Goal: Transaction & Acquisition: Purchase product/service

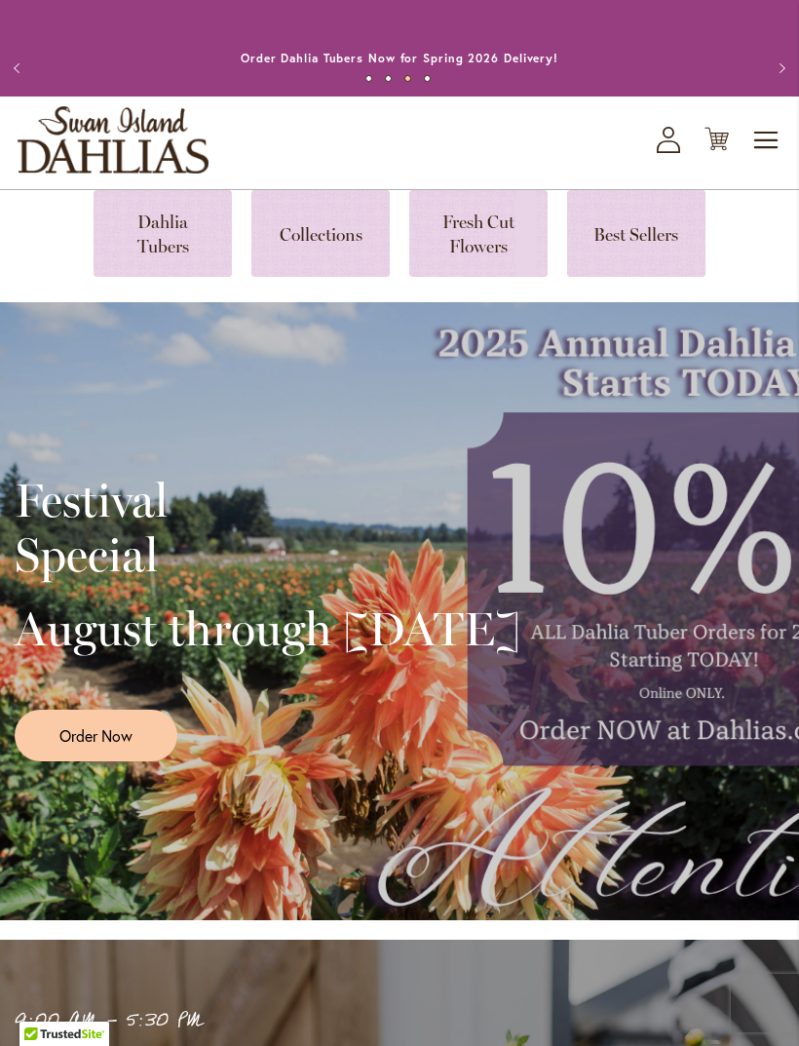
click at [147, 761] on link "Order Now" at bounding box center [96, 736] width 163 height 52
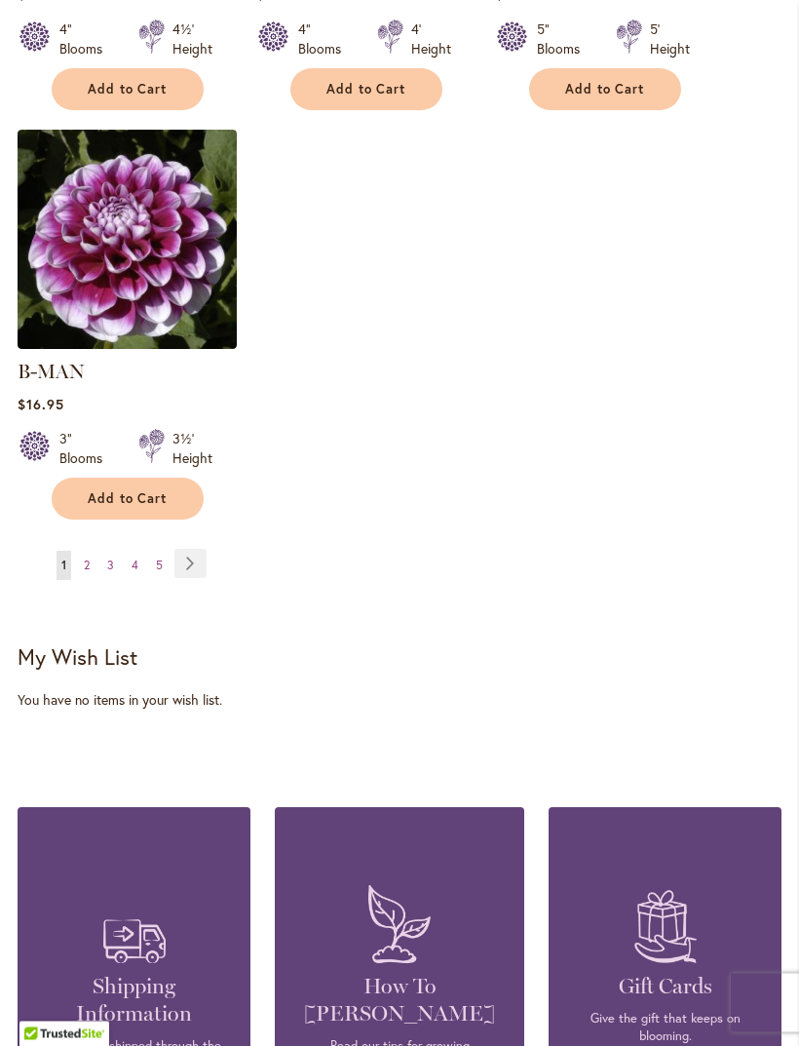
scroll to position [2582, 0]
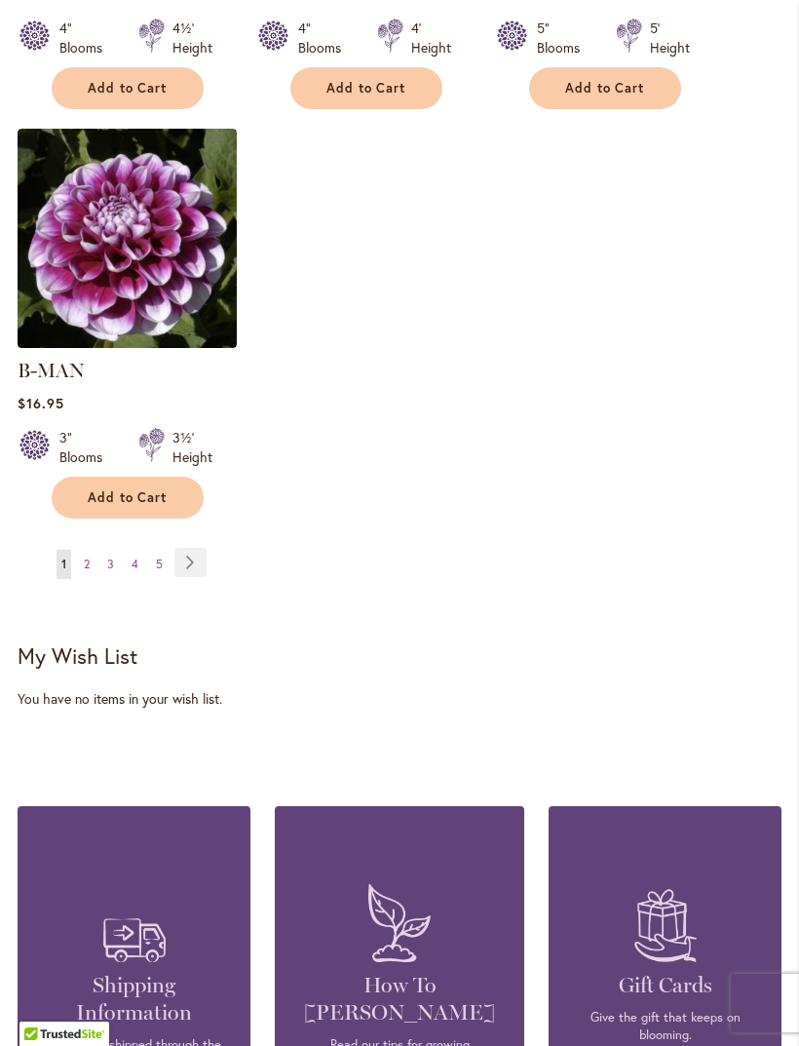
click at [165, 555] on link "Page 5" at bounding box center [159, 564] width 17 height 29
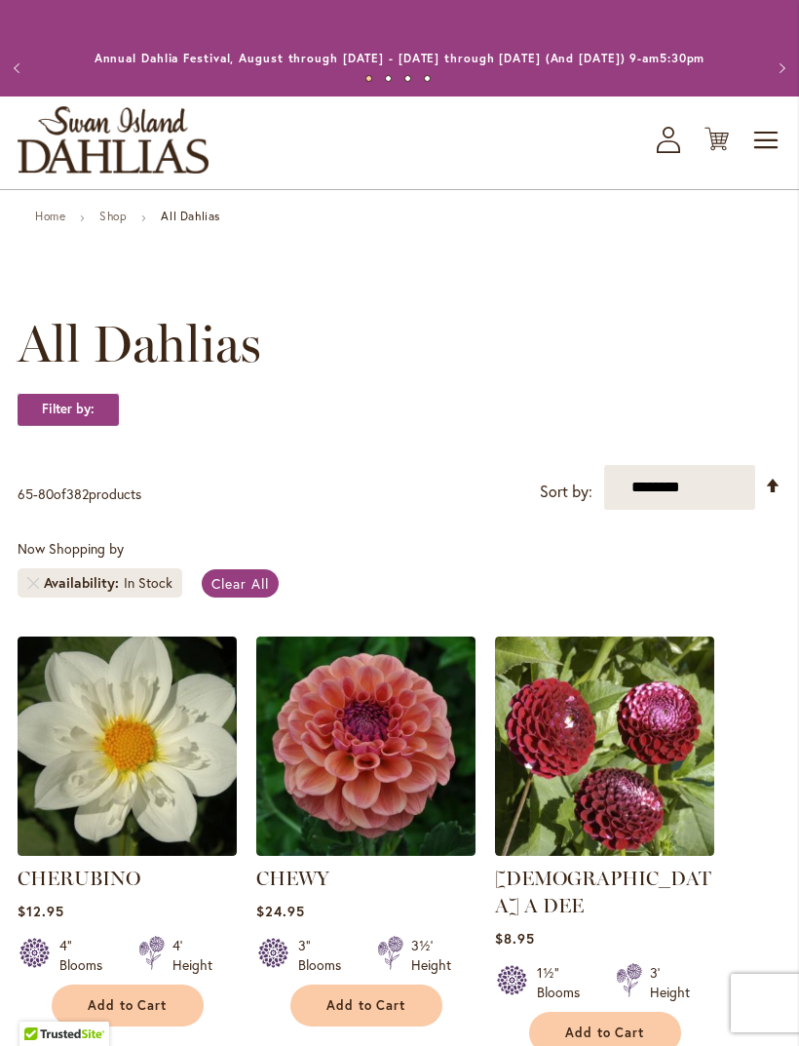
click at [761, 158] on span "Toggle Nav" at bounding box center [767, 140] width 29 height 39
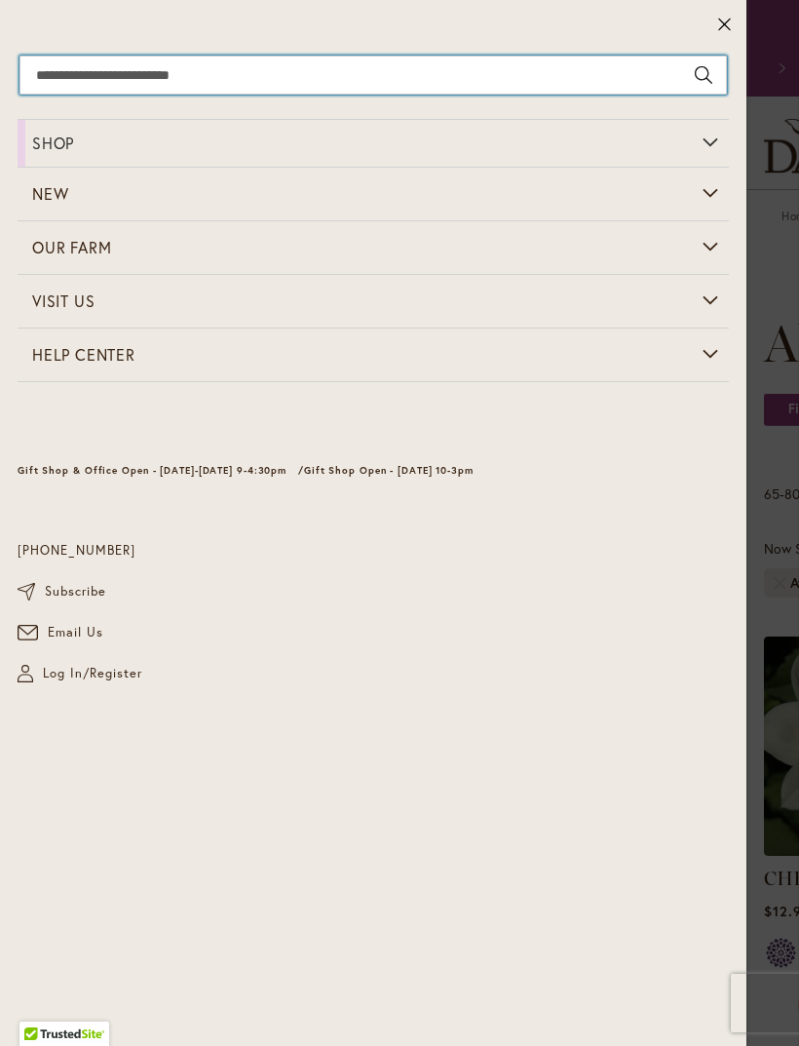
click at [198, 62] on input "Search" at bounding box center [373, 75] width 708 height 39
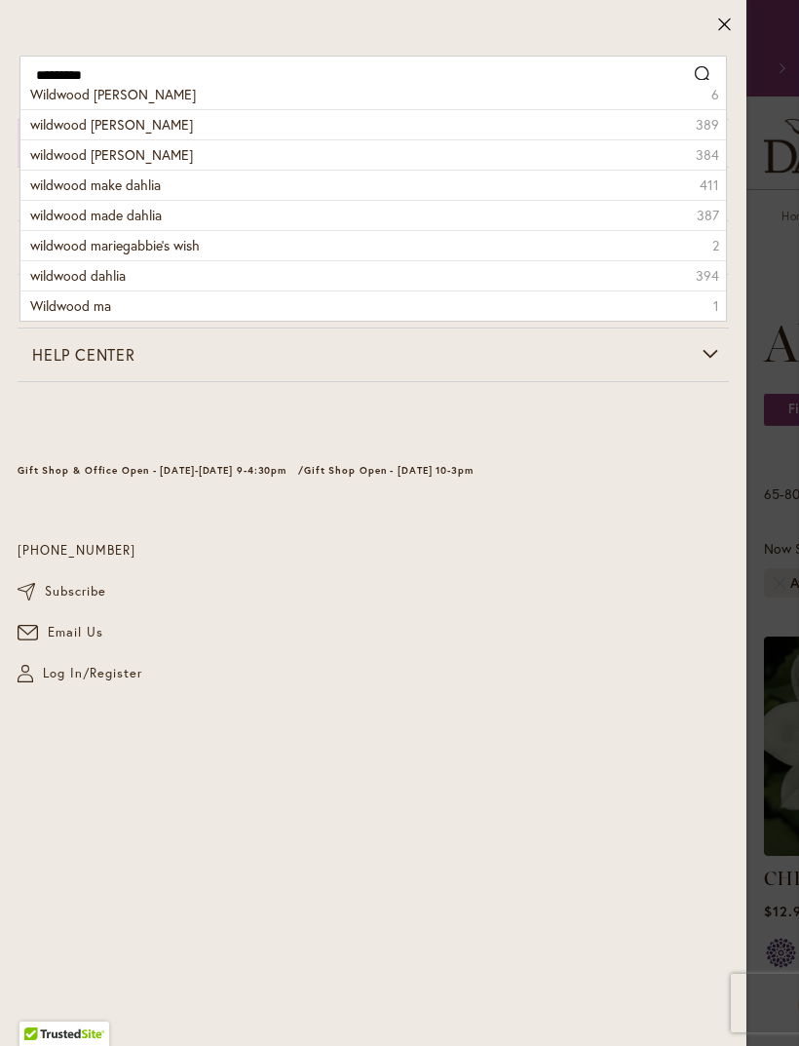
click at [123, 95] on span "Wildwood [PERSON_NAME]" at bounding box center [113, 94] width 166 height 19
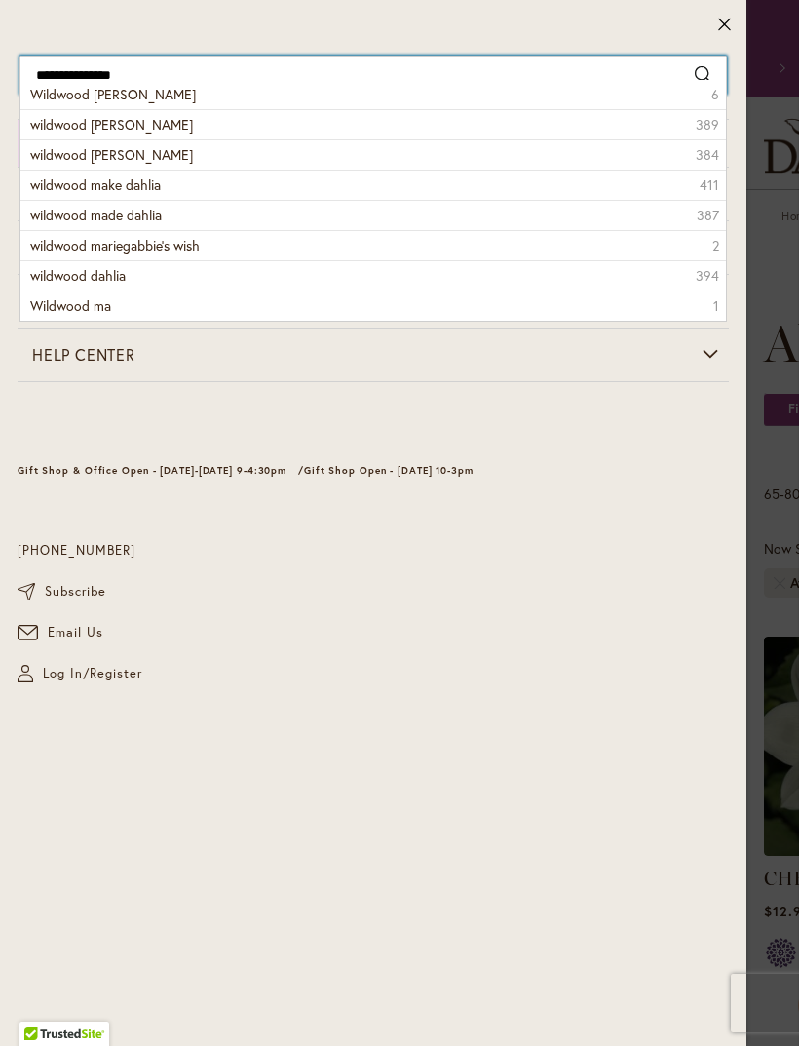
type input "**********"
